Goal: Information Seeking & Learning: Check status

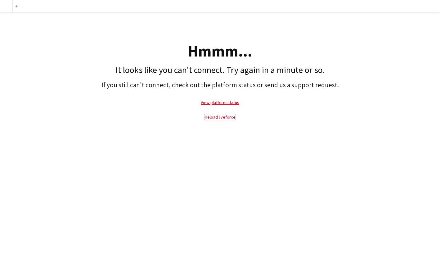
click at [211, 118] on link "Reload liveforce" at bounding box center [220, 117] width 31 height 6
click at [216, 101] on link "View platform status" at bounding box center [220, 103] width 38 height 6
click at [211, 116] on link "Reload liveforce" at bounding box center [220, 117] width 31 height 6
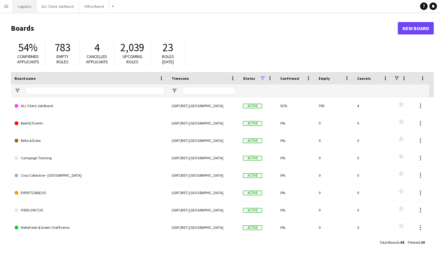
click at [27, 6] on button "Logistics Close" at bounding box center [25, 6] width 24 height 12
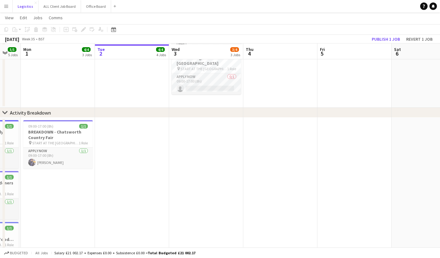
scroll to position [133, 0]
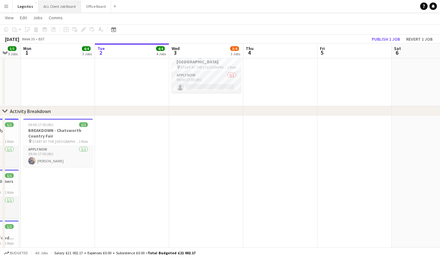
click at [57, 8] on button "ALL Client Job Board Close" at bounding box center [59, 6] width 42 height 12
